Goal: Task Accomplishment & Management: Manage account settings

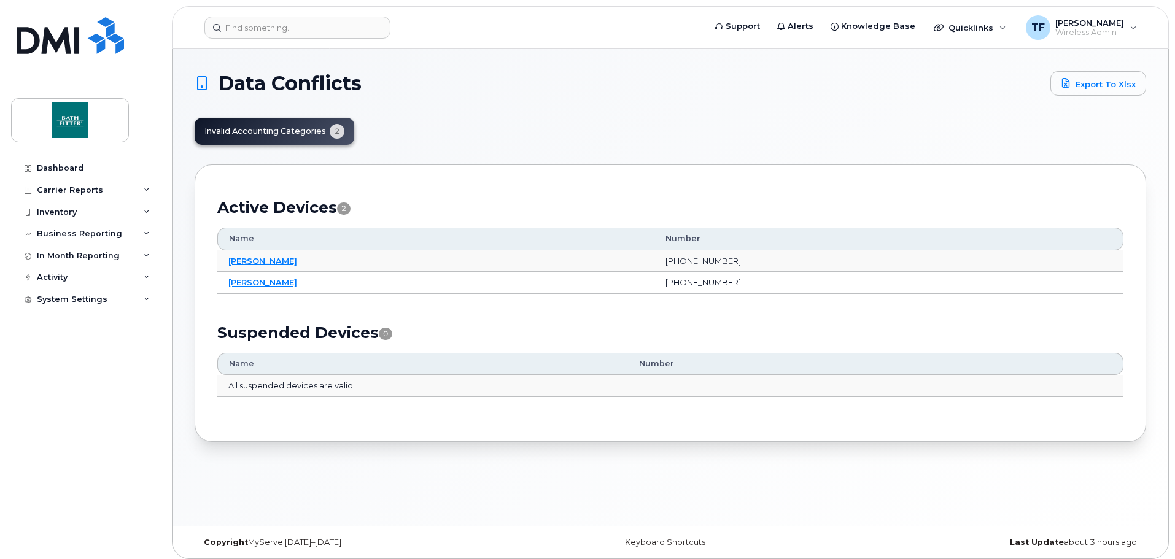
click at [334, 131] on div "Invalid Accounting Categories 2" at bounding box center [275, 131] width 160 height 27
click at [262, 258] on link "[PERSON_NAME]" at bounding box center [262, 261] width 69 height 10
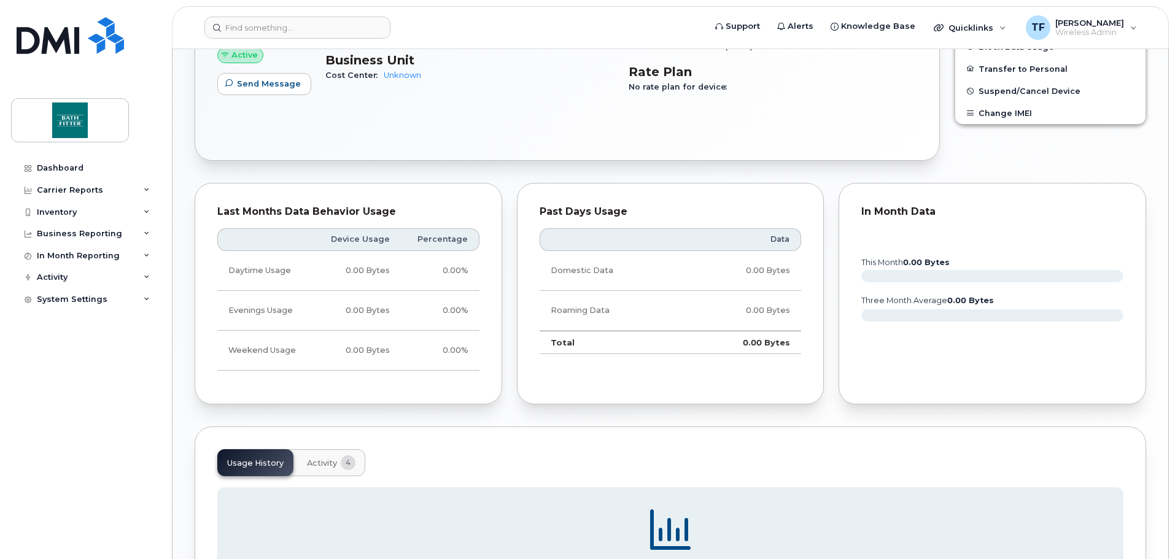
scroll to position [287, 0]
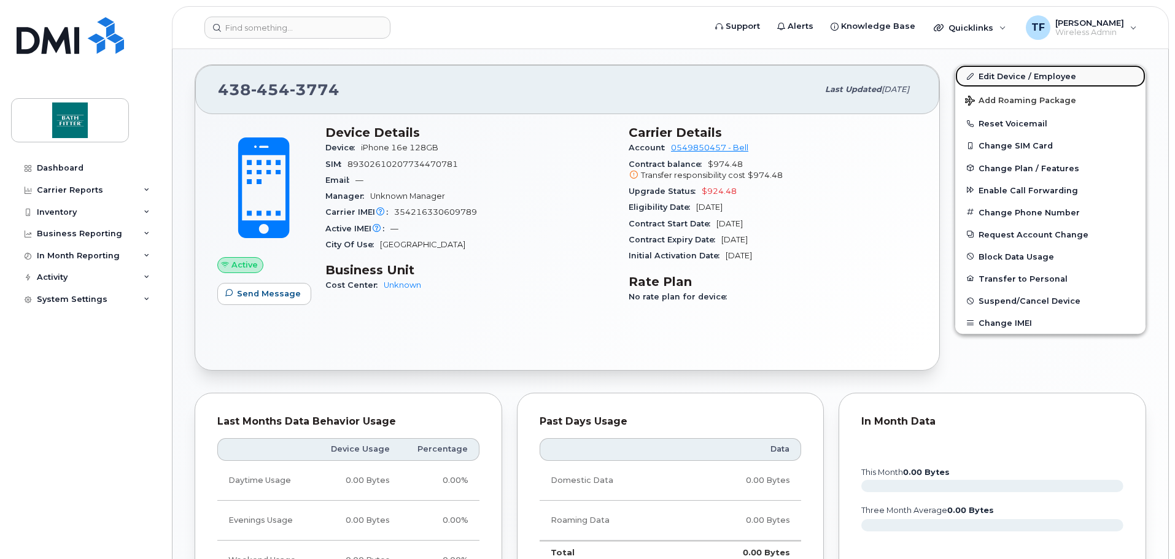
click at [999, 76] on link "Edit Device / Employee" at bounding box center [1050, 76] width 190 height 22
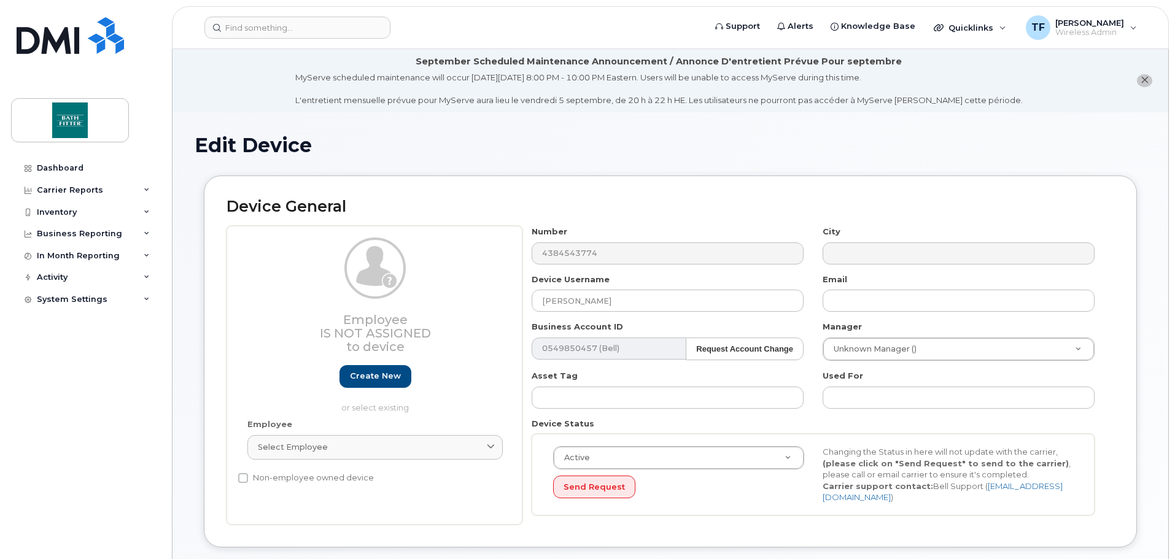
select select "20435699"
click at [892, 300] on input "text" at bounding box center [958, 301] width 272 height 22
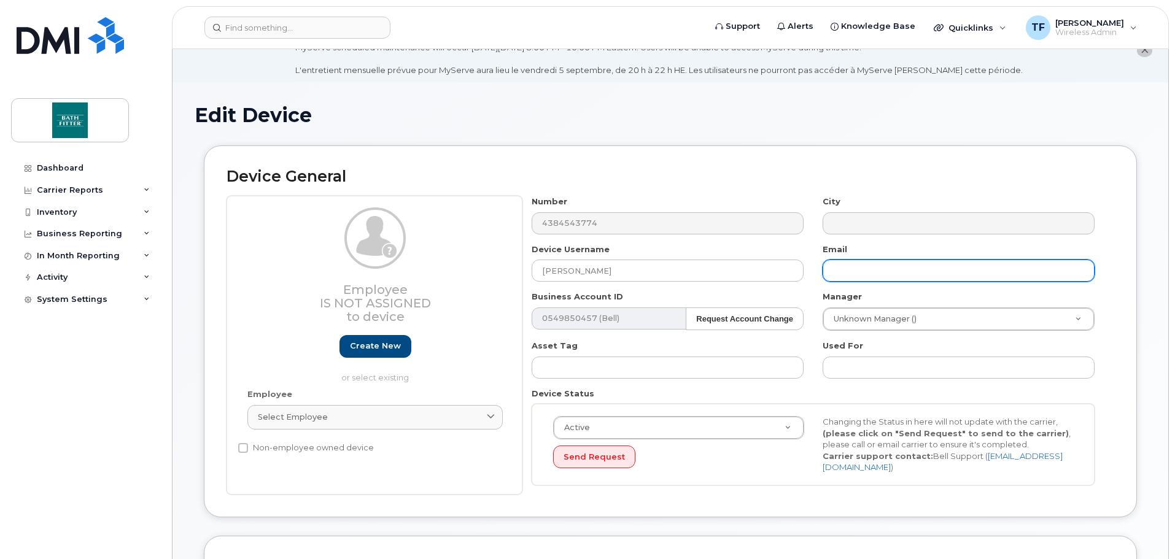
scroll to position [27, 0]
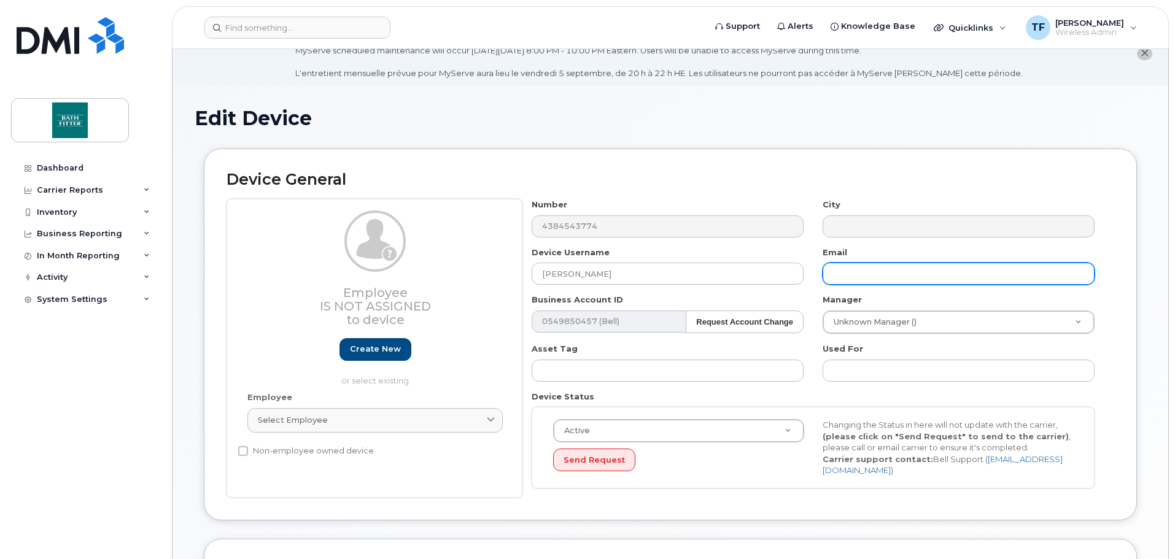
click at [868, 280] on input "text" at bounding box center [958, 274] width 272 height 22
type input "k"
click at [879, 273] on input "text" at bounding box center [958, 274] width 272 height 22
paste input "kbergeron@bathfitter.com"
type input "kbergeron@bathfitter.com"
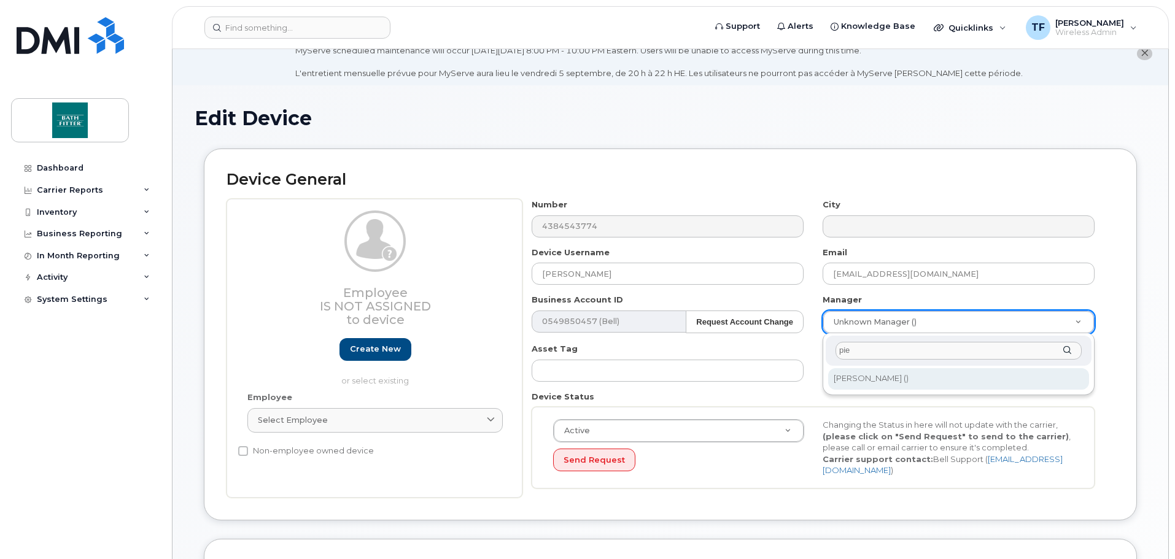
type input "pie"
type input "1919866"
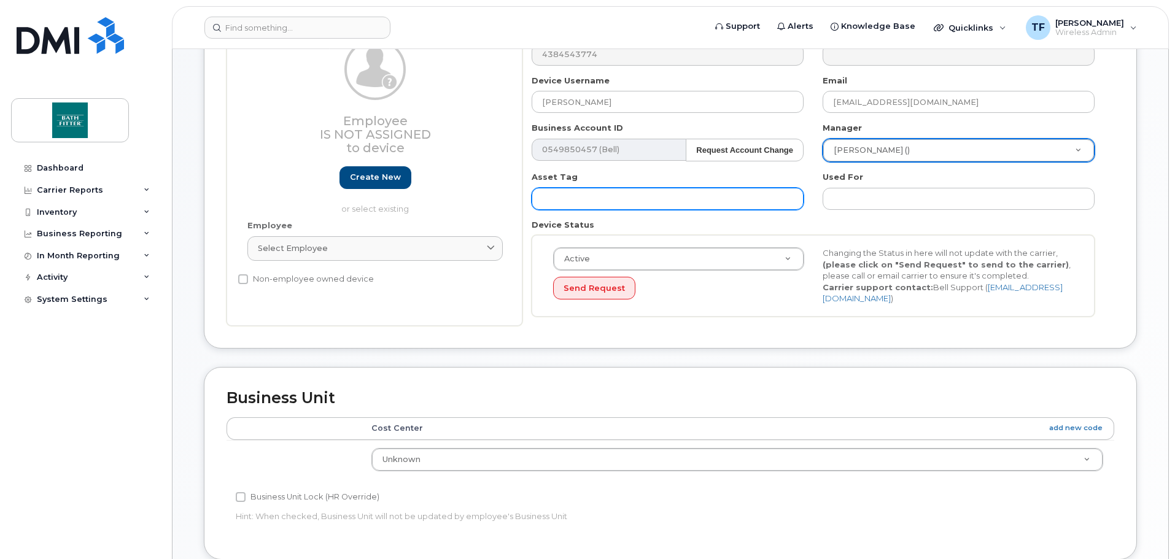
scroll to position [211, 0]
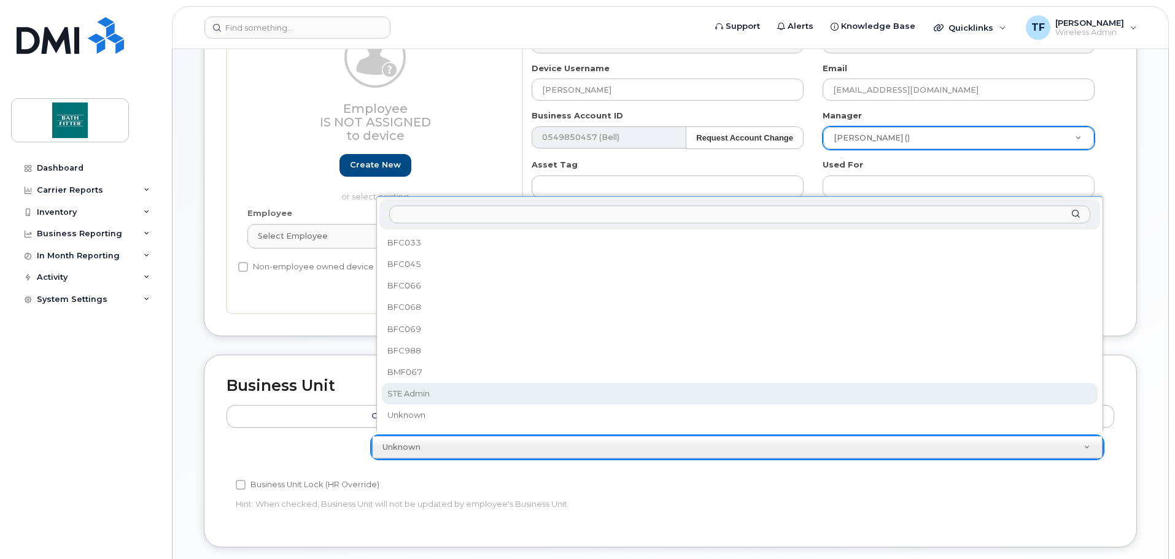
select select "20900717"
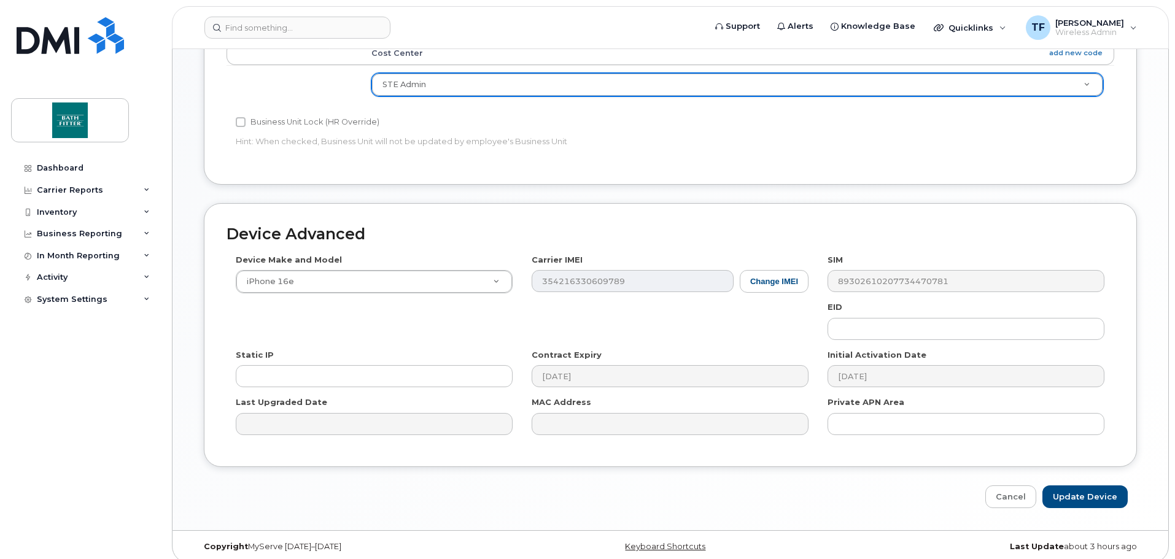
scroll to position [579, 0]
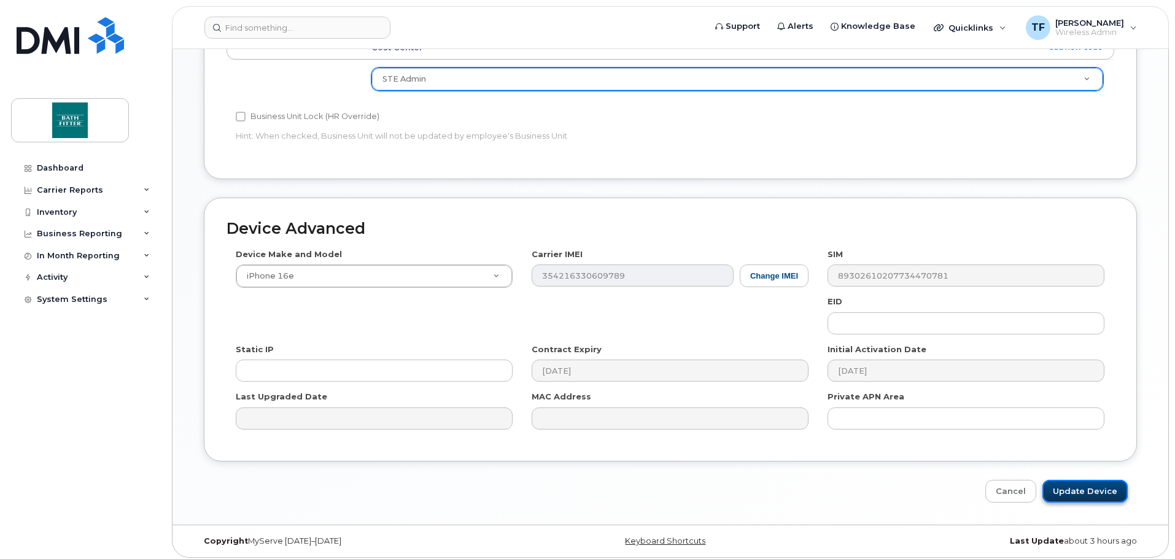
click at [1087, 480] on input "Update Device" at bounding box center [1084, 491] width 85 height 23
type input "Saving..."
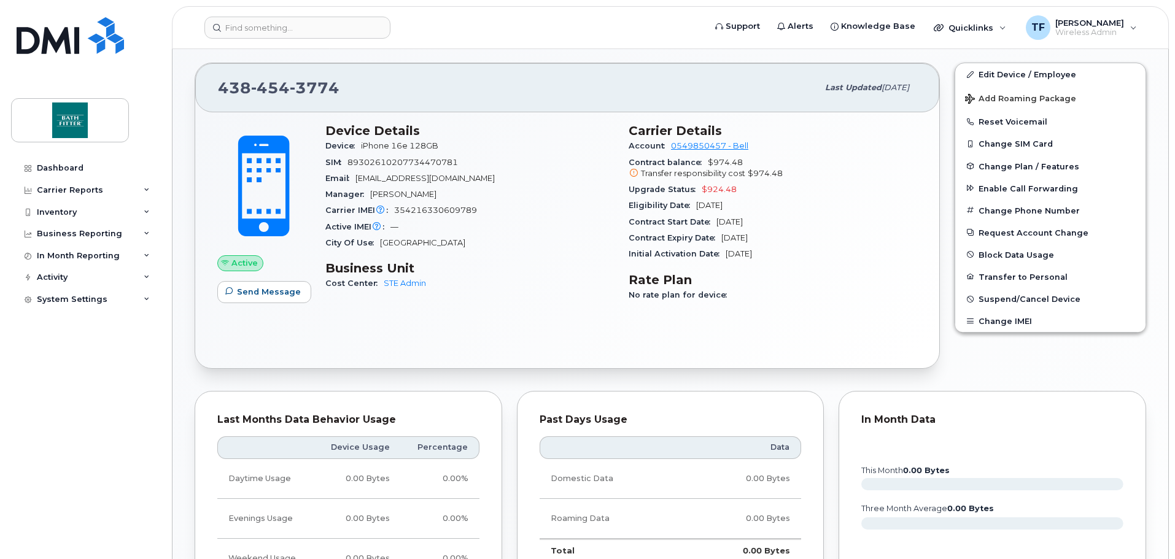
scroll to position [123, 0]
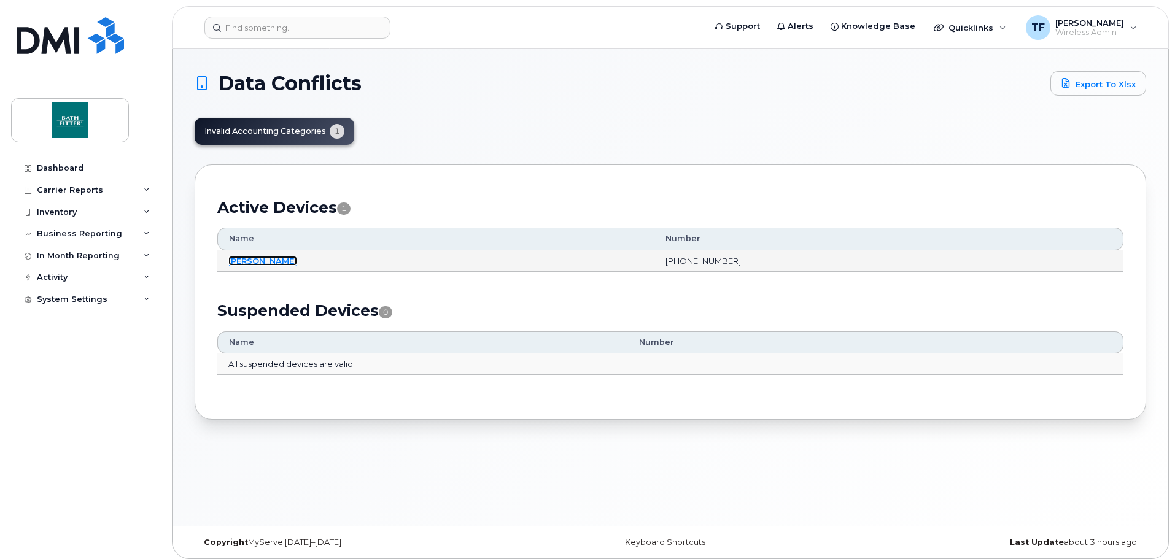
click at [255, 258] on link "[PERSON_NAME]" at bounding box center [262, 261] width 69 height 10
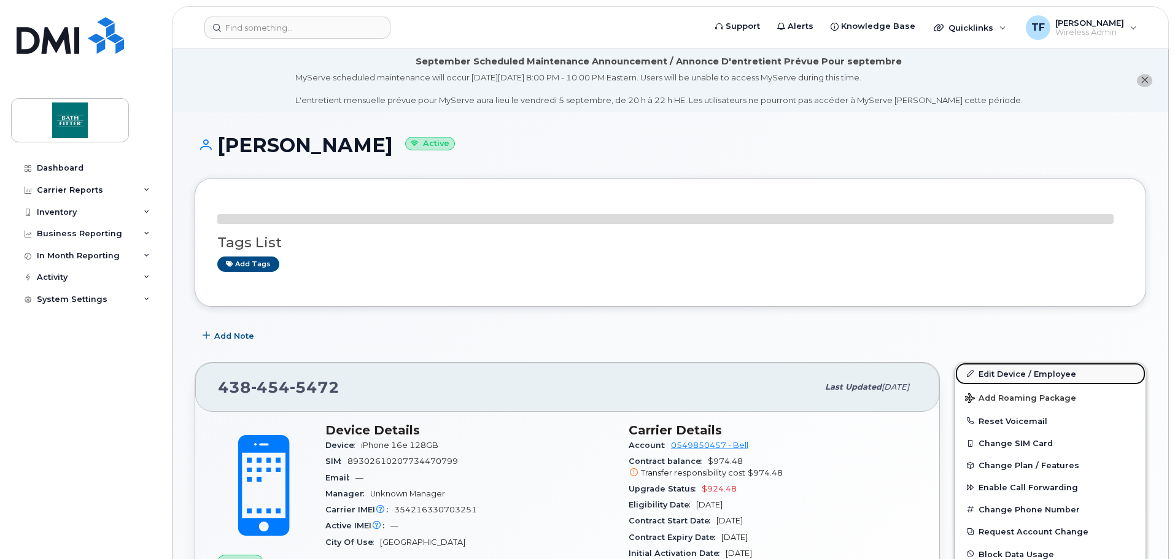
click at [1010, 375] on link "Edit Device / Employee" at bounding box center [1050, 374] width 190 height 22
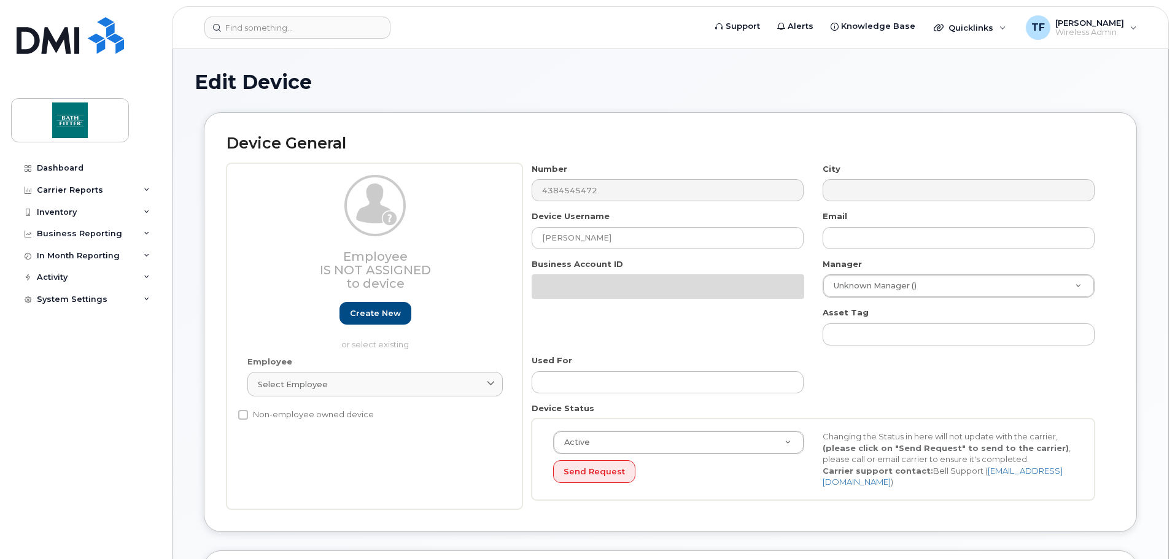
select select "20435699"
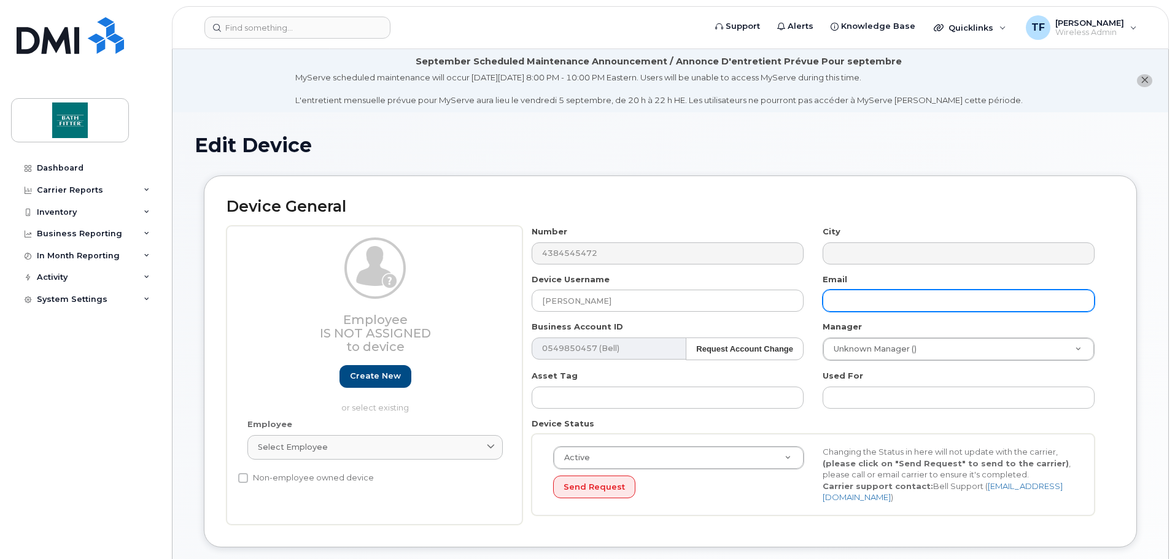
click at [908, 310] on input "text" at bounding box center [958, 301] width 272 height 22
type input "j"
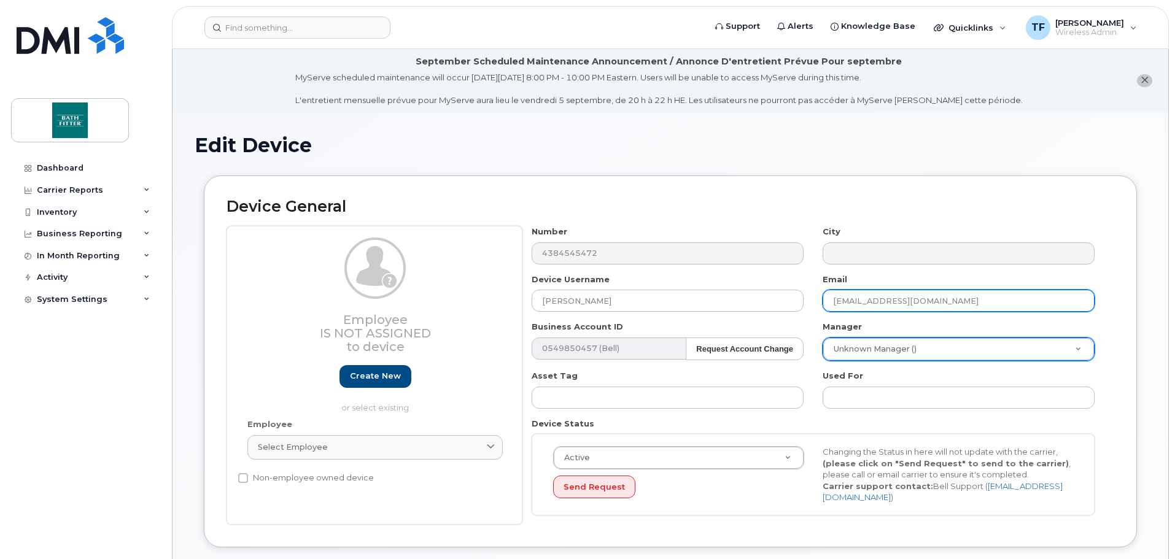
type input "[EMAIL_ADDRESS][DOMAIN_NAME]"
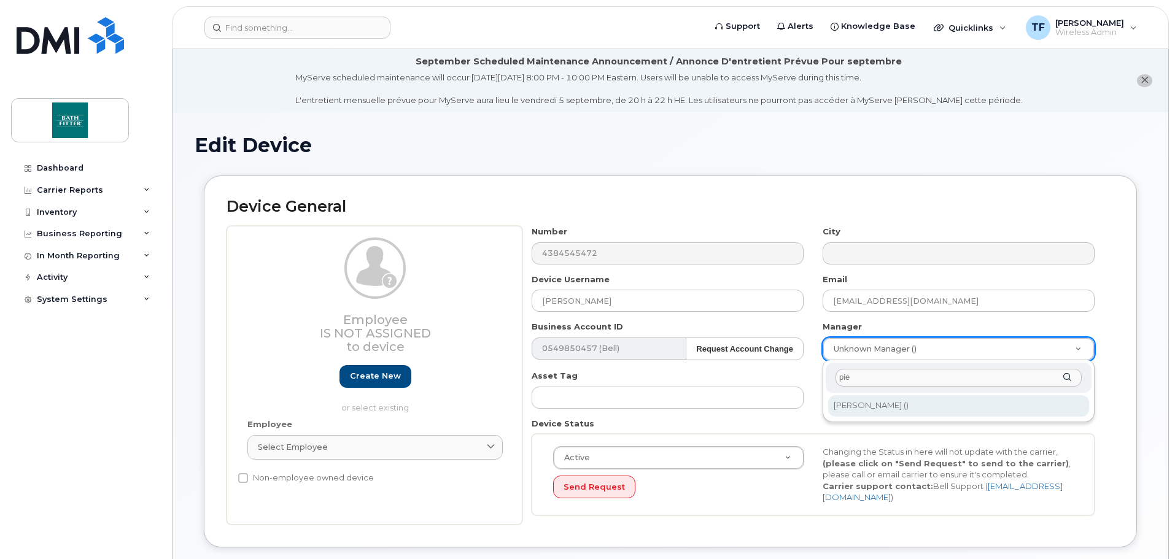
type input "pie"
type input "1919866"
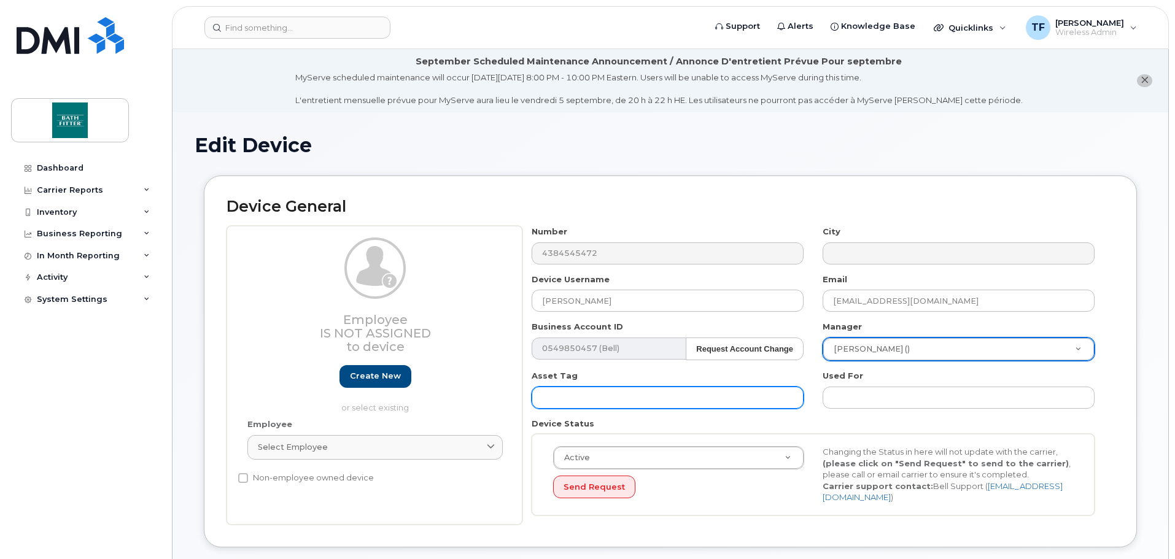
scroll to position [307, 0]
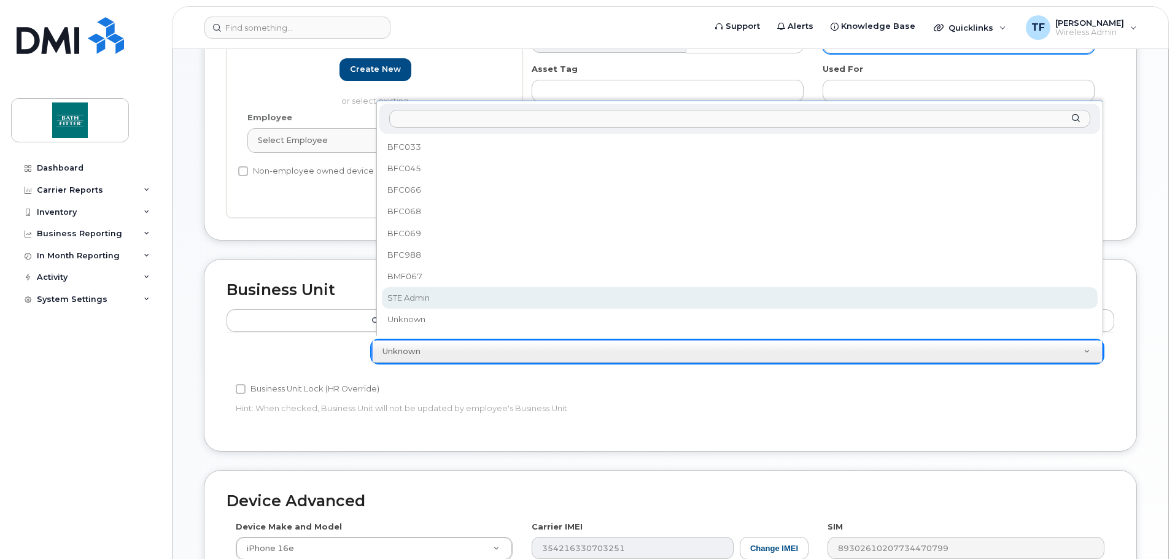
select select "20900717"
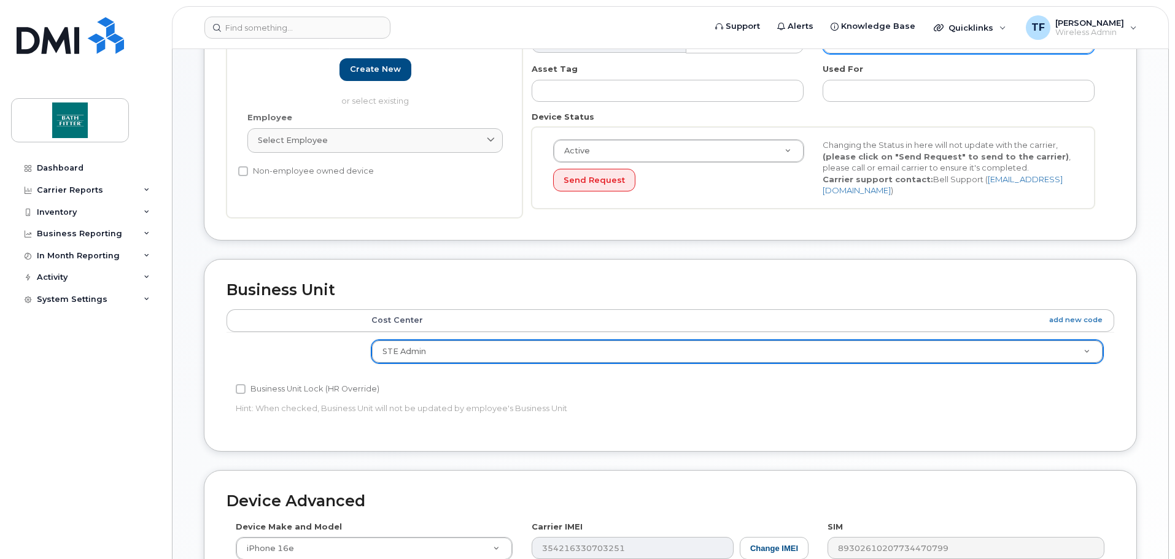
scroll to position [579, 0]
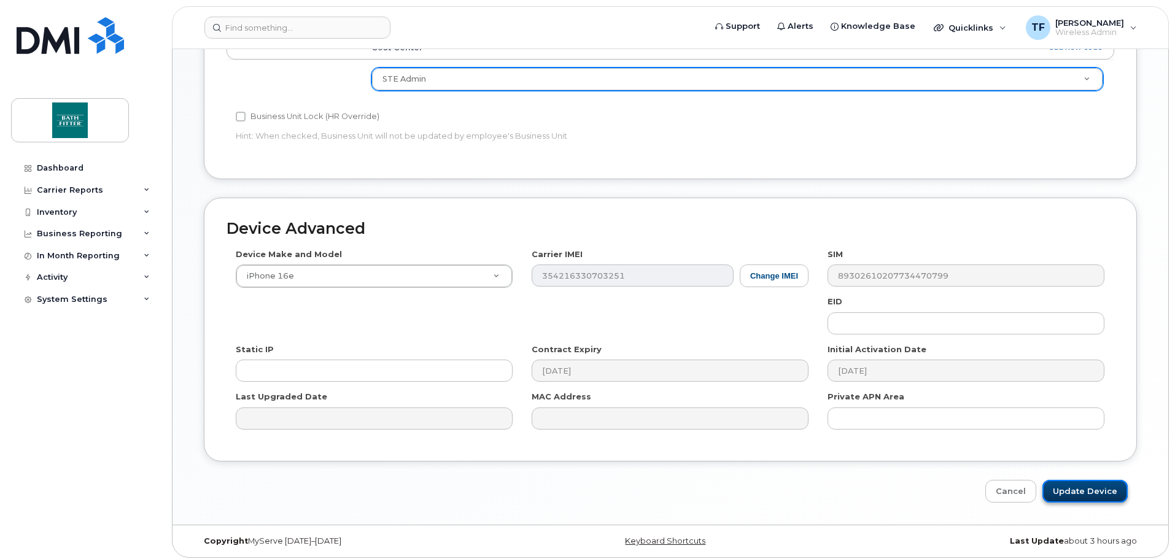
click at [1098, 480] on input "Update Device" at bounding box center [1084, 491] width 85 height 23
type input "Saving..."
